Goal: Information Seeking & Learning: Find specific fact

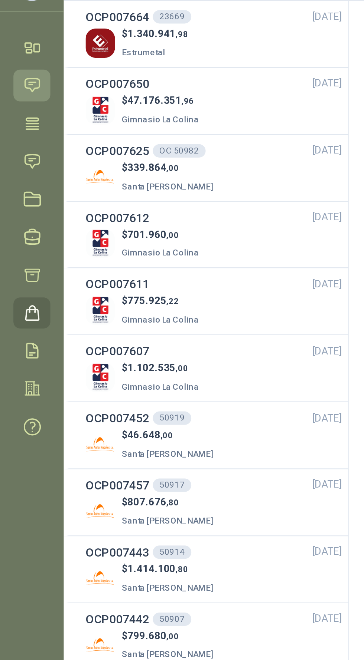
click at [14, 76] on icon at bounding box center [14, 79] width 6 height 6
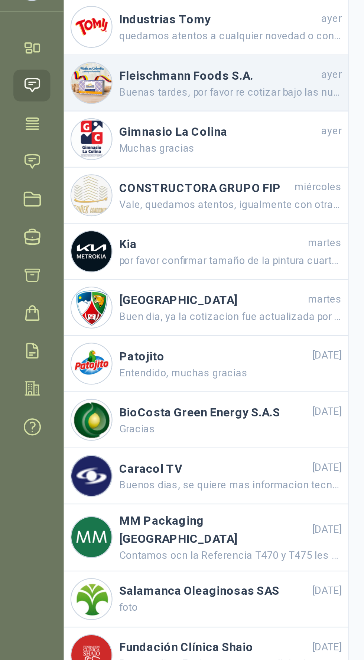
click at [119, 81] on span "Buenas tardes, por favor re cotizar bajo las nuevas medidas" at bounding box center [102, 82] width 98 height 7
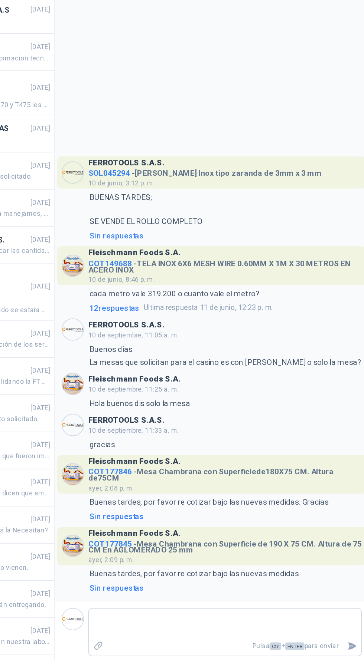
scroll to position [52, 0]
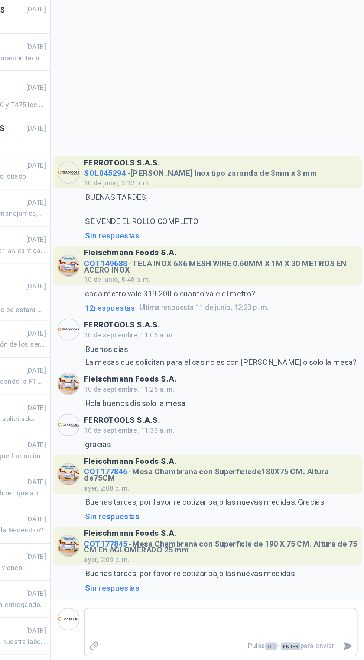
click at [200, 584] on h4 "COT177845 - Mesa Chambrana con Superficie de 190 X 75 CM. Altura de 75 CM En AG…" at bounding box center [268, 581] width 183 height 11
click at [191, 581] on span "COT177845" at bounding box center [191, 581] width 29 height 6
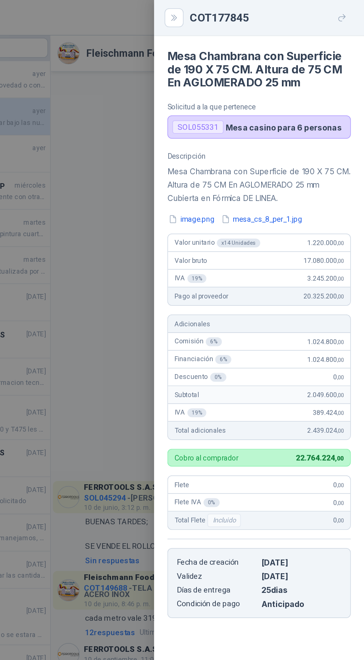
scroll to position [0, 0]
click at [173, 302] on div at bounding box center [182, 330] width 364 height 660
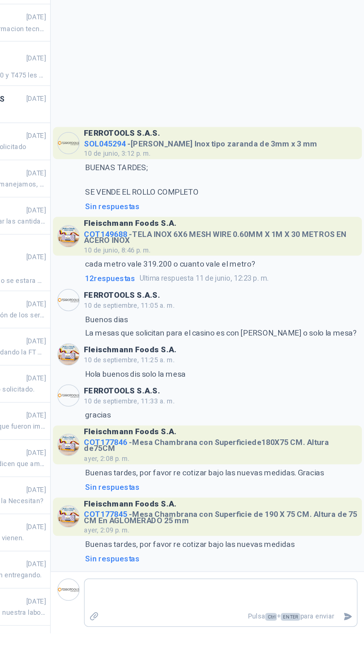
click at [190, 535] on span "COT177846" at bounding box center [191, 532] width 29 height 6
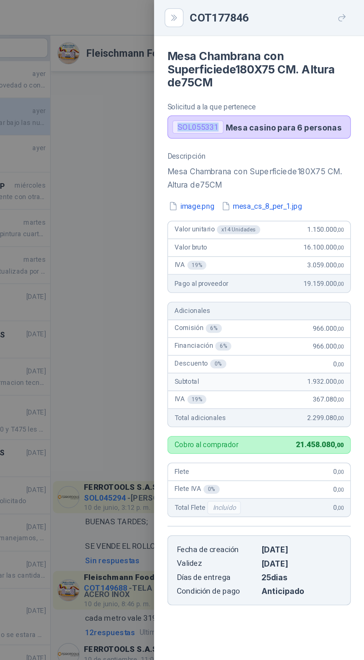
copy div "SOL055331"
click at [183, 235] on div at bounding box center [182, 330] width 364 height 660
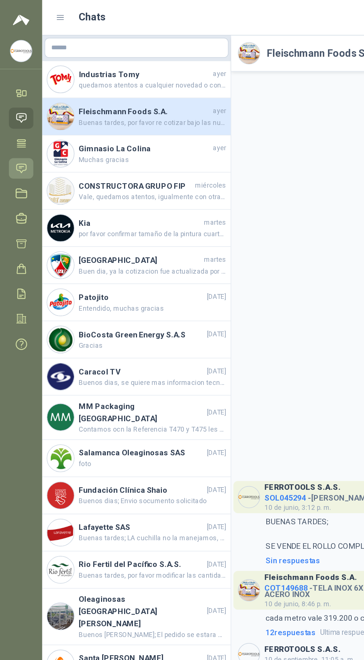
click at [12, 110] on icon at bounding box center [14, 112] width 6 height 6
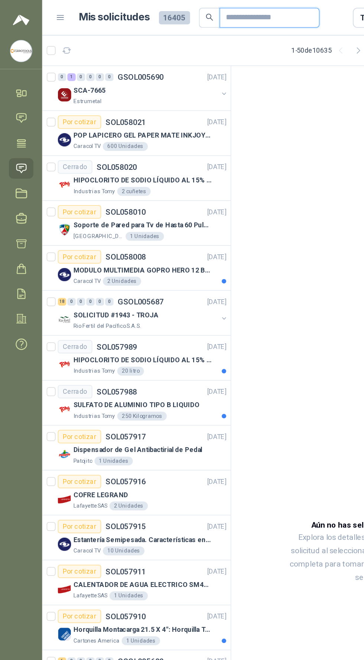
click at [198, 10] on input "text" at bounding box center [177, 12] width 52 height 13
type input "*********"
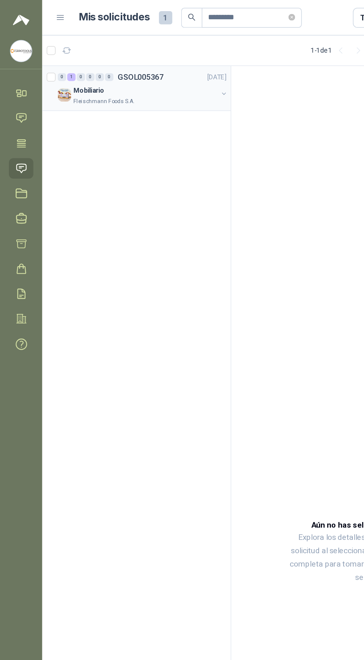
click at [78, 63] on div "Mobiliario" at bounding box center [97, 60] width 96 height 9
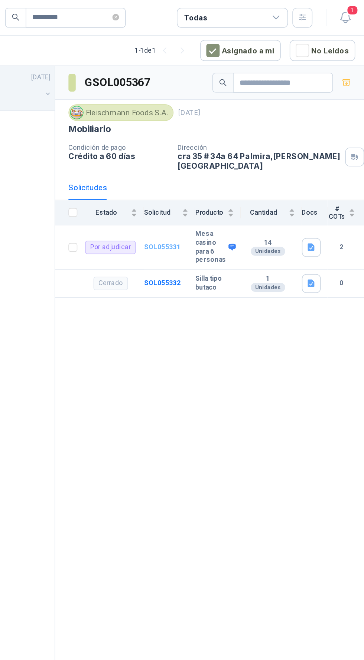
click at [226, 162] on b "SOL055331" at bounding box center [226, 164] width 24 height 5
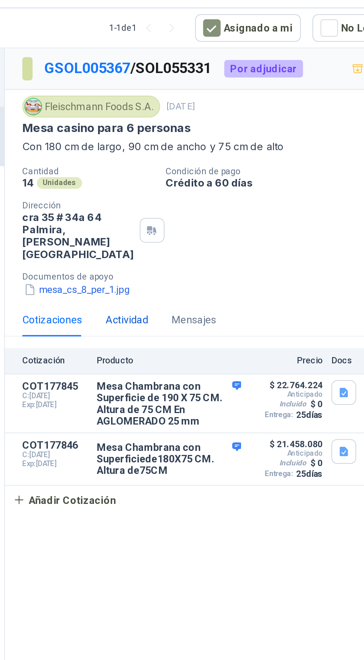
click at [219, 178] on div "Actividad" at bounding box center [217, 182] width 22 height 8
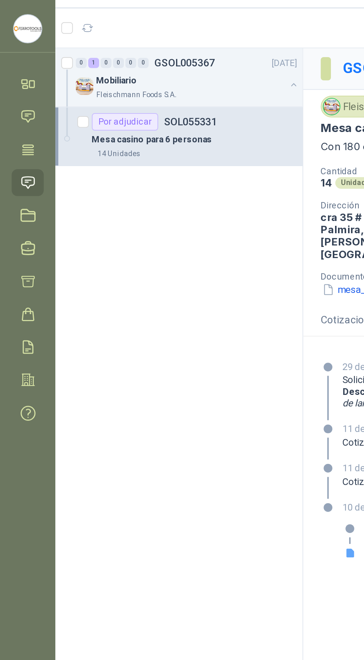
click at [114, 86] on div "Mesa casino para 6 personas" at bounding box center [99, 90] width 104 height 9
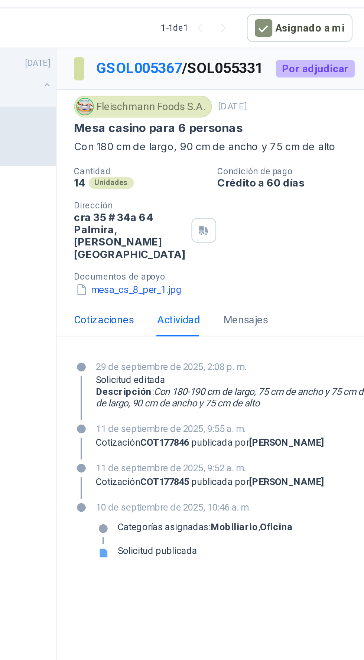
click at [181, 178] on div "Cotizaciones" at bounding box center [178, 182] width 30 height 8
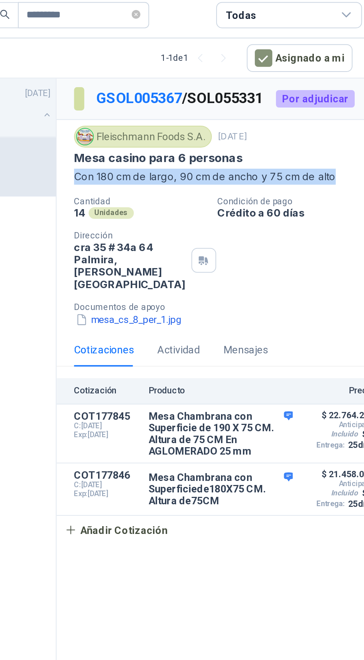
copy p "Con 180 cm de largo, 90 cm de ancho y 75 cm de alto"
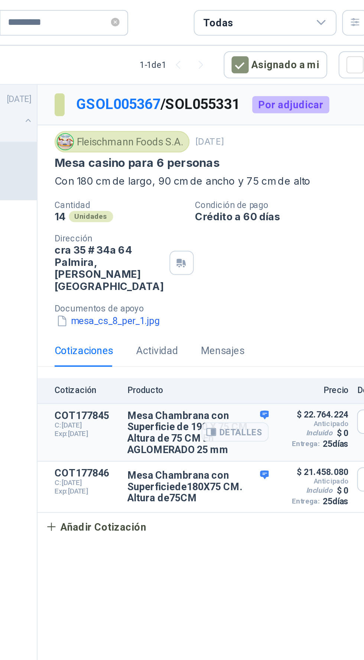
click at [261, 232] on article "COT177845 C: [DATE] Exp: [DATE] Mesa Chambrana con Superficie de 190 X 75 CM. A…" at bounding box center [258, 225] width 209 height 30
